Goal: Find specific page/section: Find specific page/section

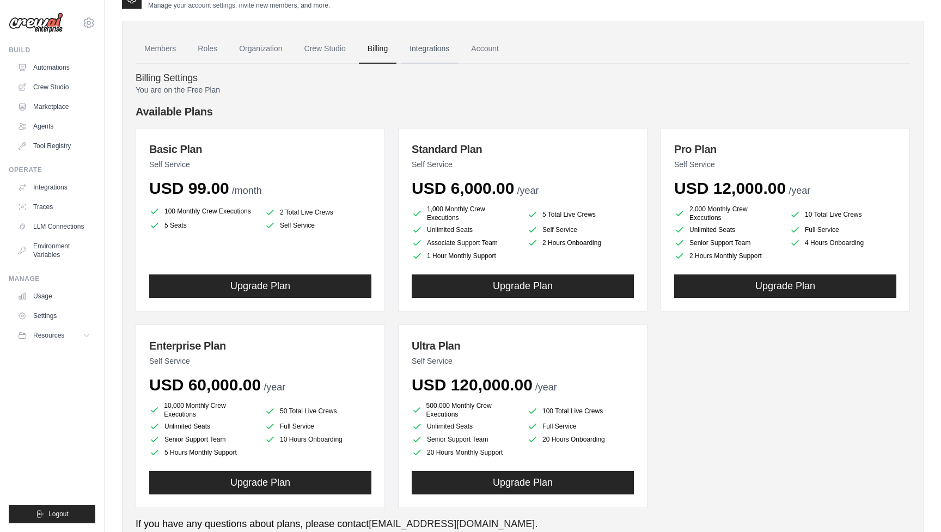
click at [442, 56] on link "Integrations" at bounding box center [429, 48] width 57 height 29
click at [429, 47] on link "Integrations" at bounding box center [429, 48] width 57 height 29
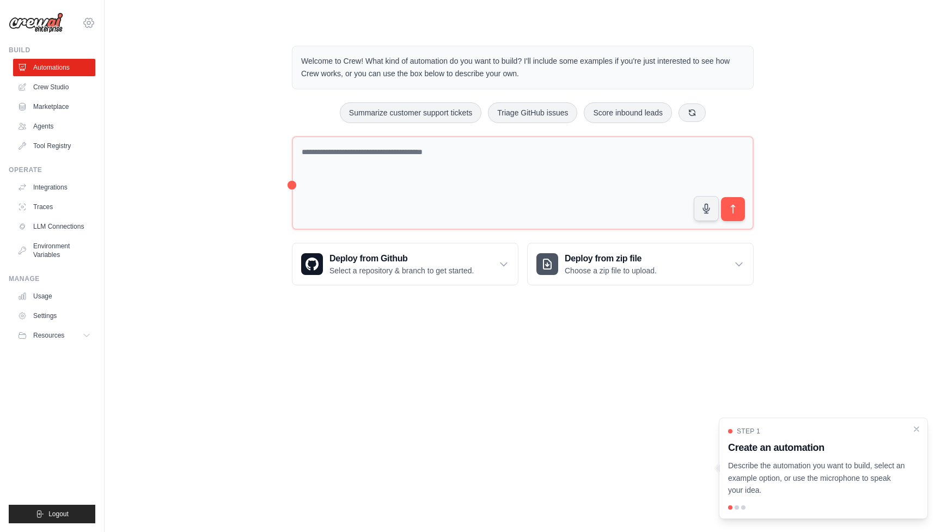
click at [86, 18] on icon at bounding box center [88, 22] width 13 height 13
click at [82, 72] on link "Settings" at bounding box center [89, 74] width 96 height 20
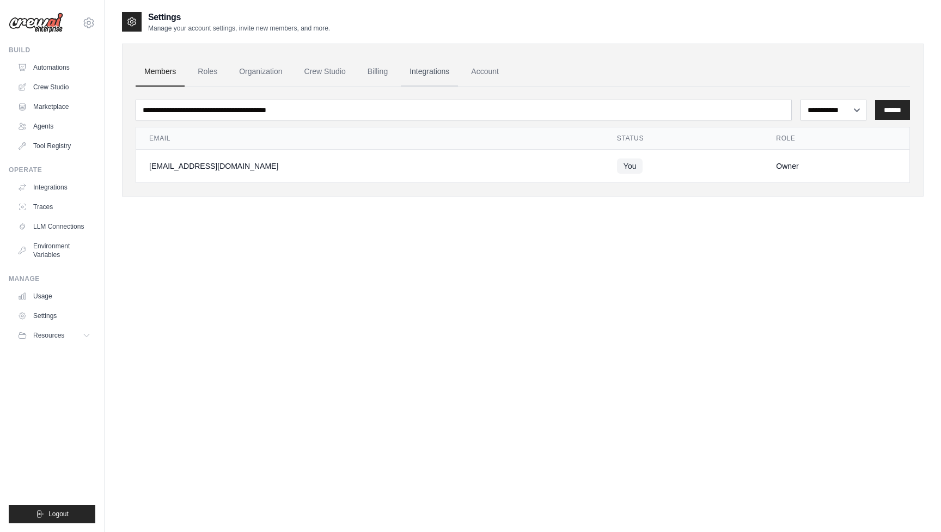
click at [429, 70] on link "Integrations" at bounding box center [429, 71] width 57 height 29
